Goal: Transaction & Acquisition: Purchase product/service

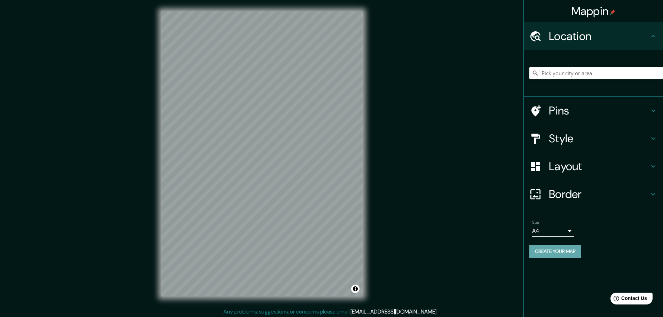
click at [570, 251] on button "Create your map" at bounding box center [555, 251] width 52 height 13
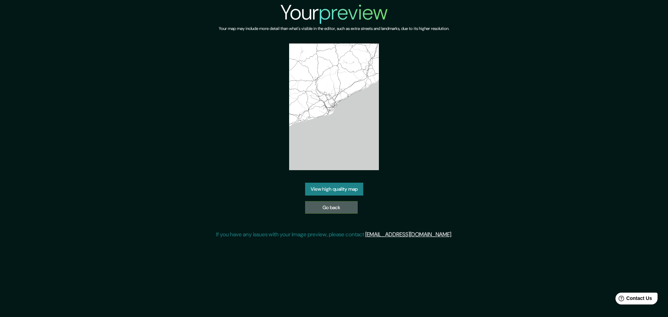
click at [336, 207] on link "Go back" at bounding box center [331, 207] width 53 height 13
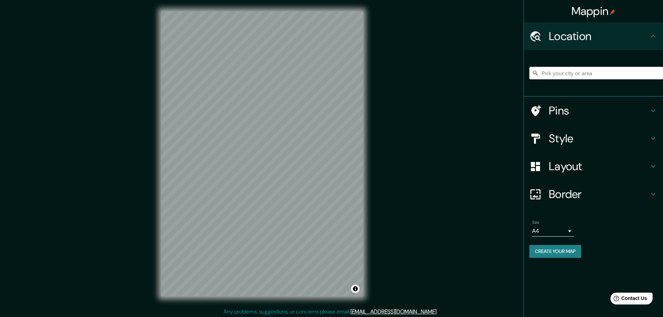
click at [579, 76] on input "Pick your city or area" at bounding box center [596, 73] width 134 height 13
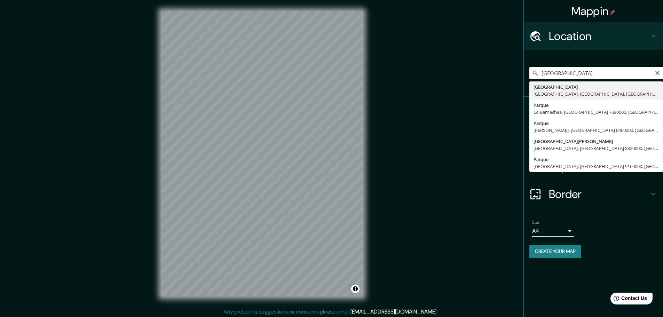
drag, startPoint x: 604, startPoint y: 77, endPoint x: 534, endPoint y: 86, distance: 70.4
click at [657, 72] on icon at bounding box center [657, 73] width 13 height 13
click at [624, 75] on input "SAN Calle Parque Tangamanga, 37536 León, Guanajuato, México" at bounding box center [596, 73] width 134 height 13
drag, startPoint x: 544, startPoint y: 74, endPoint x: 668, endPoint y: 68, distance: 124.0
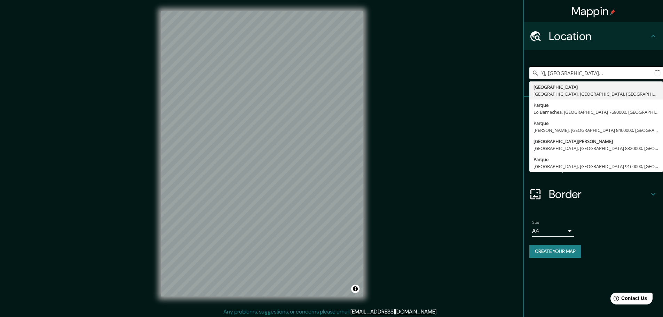
click at [663, 68] on html "Mappin Location SAN Calle Parque Tangamanga, 37536 León, Guanajuato, México Cal…" at bounding box center [331, 158] width 663 height 317
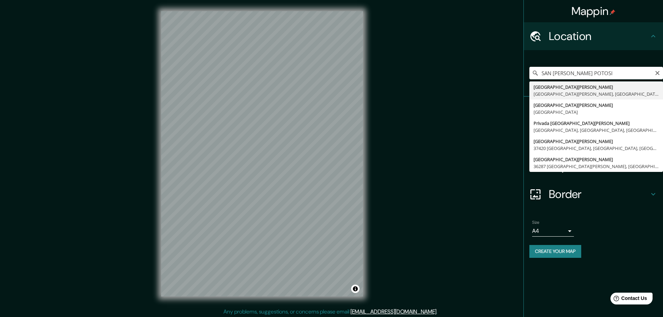
type input "San Luis Potosí, San Luis Potosí, México"
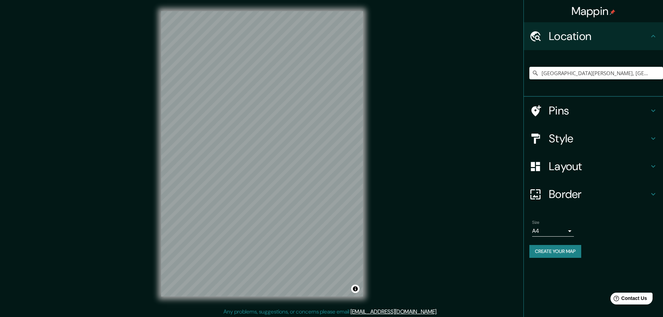
click at [566, 136] on h4 "Style" at bounding box center [599, 139] width 100 height 14
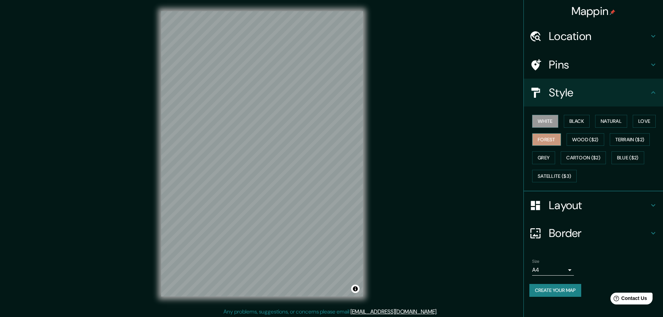
click at [558, 140] on button "Forest" at bounding box center [546, 139] width 29 height 13
